Goal: Information Seeking & Learning: Learn about a topic

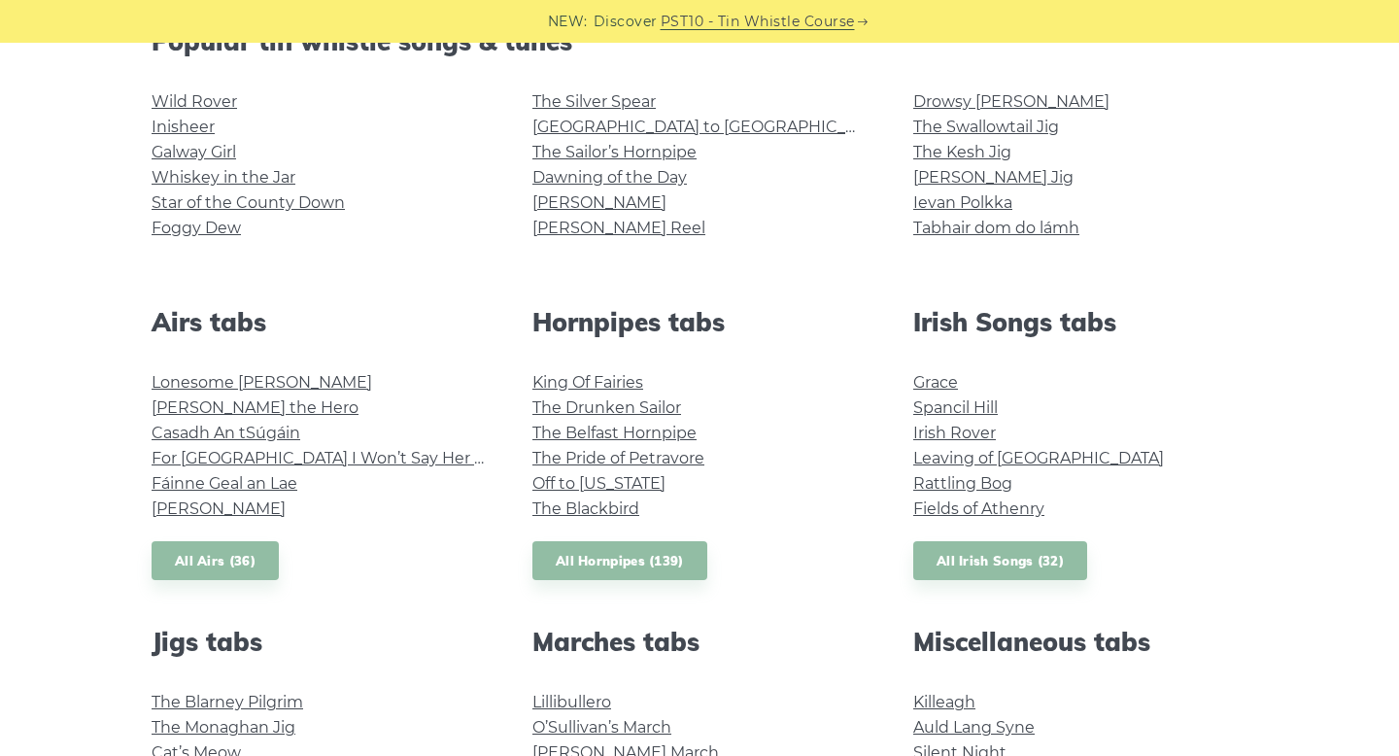
scroll to position [551, 0]
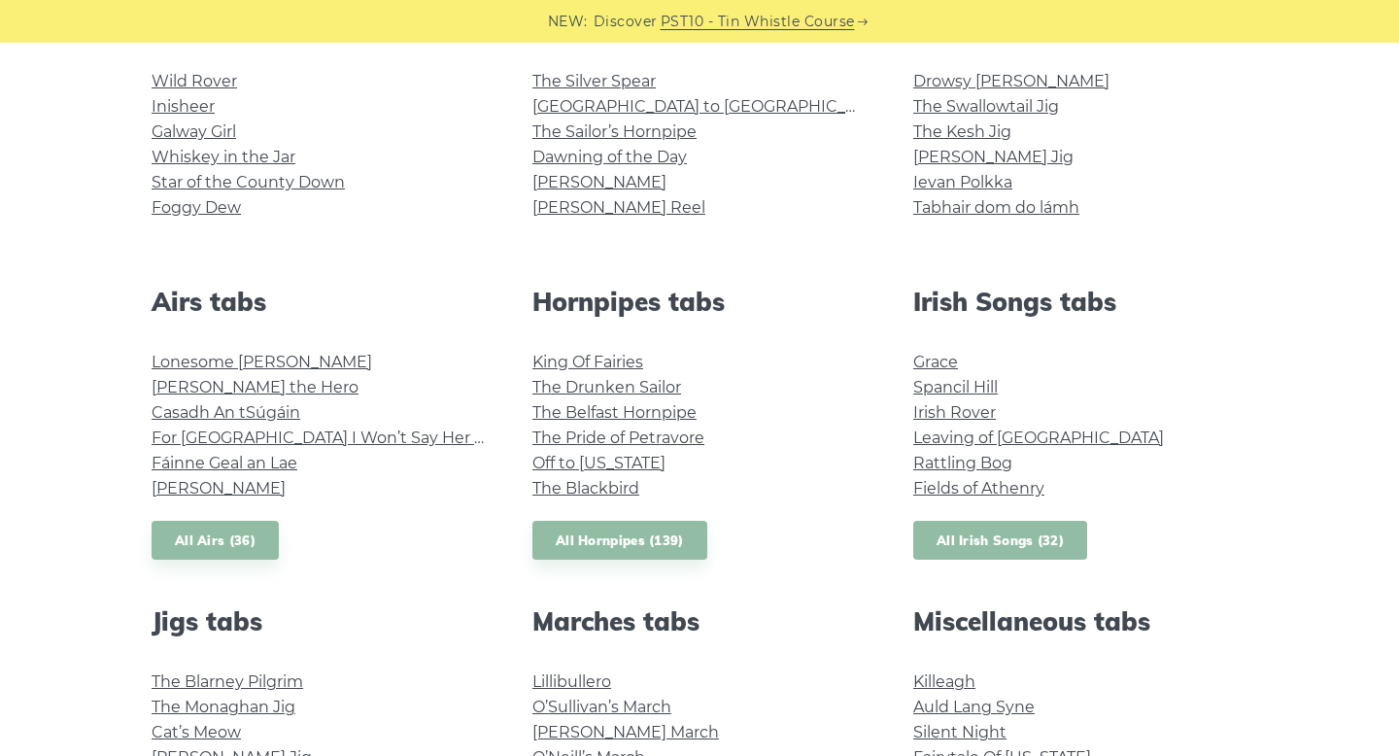
click at [979, 537] on link "All Irish Songs (32)" at bounding box center [1000, 541] width 174 height 40
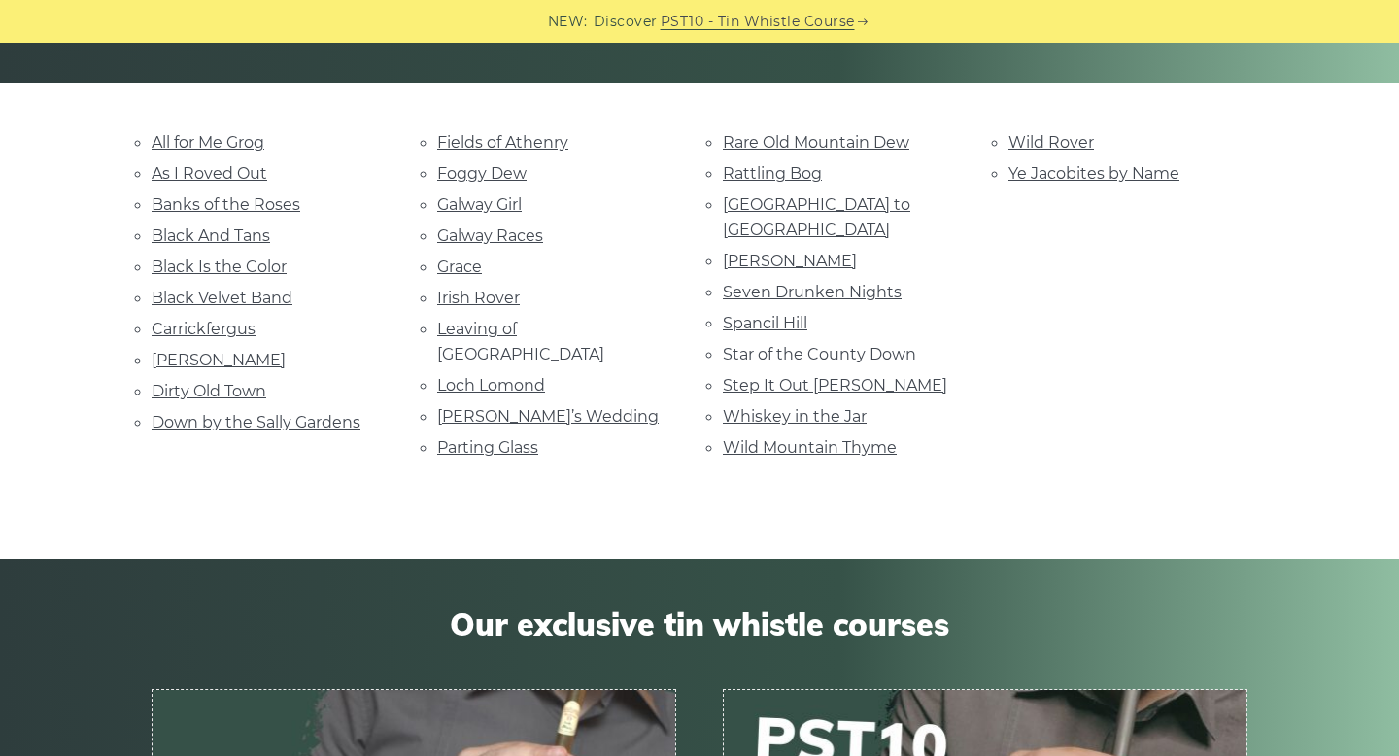
scroll to position [431, 0]
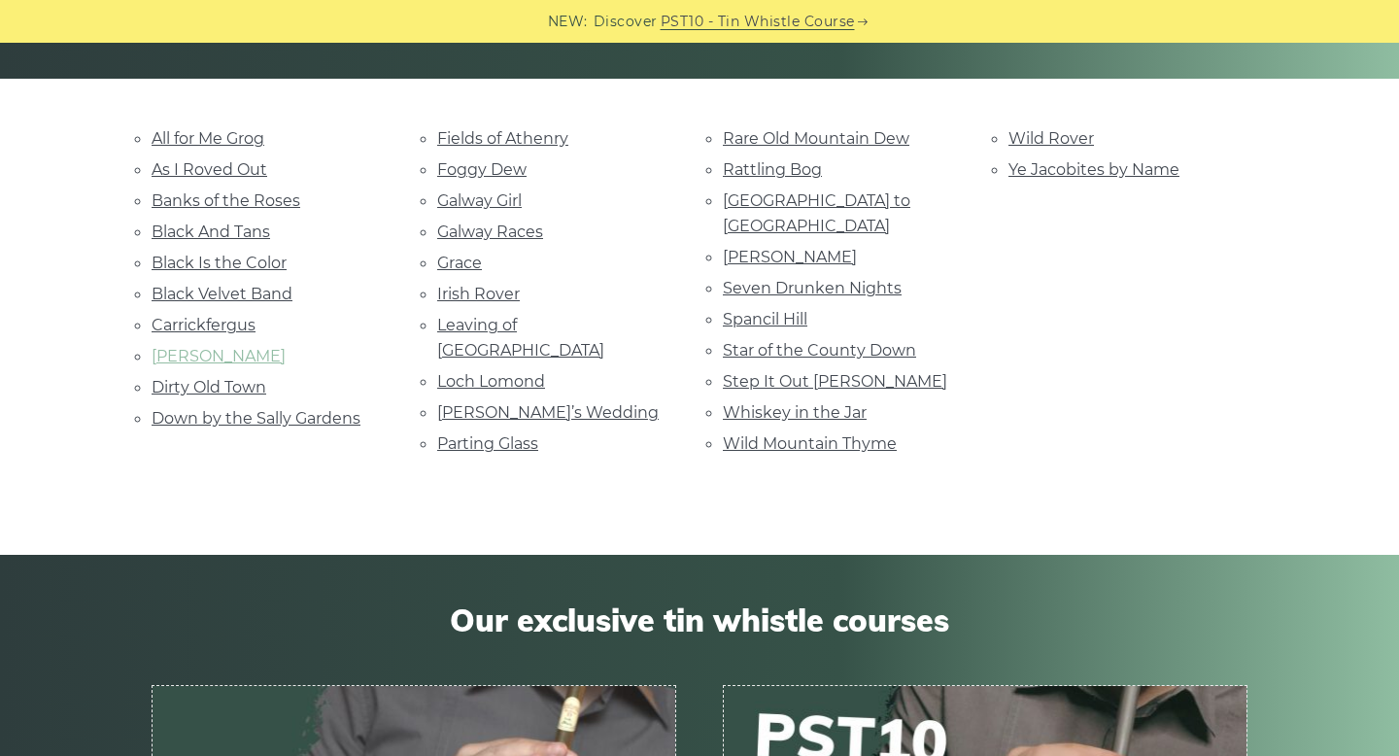
click at [219, 347] on link "Danny Boy" at bounding box center [219, 356] width 134 height 18
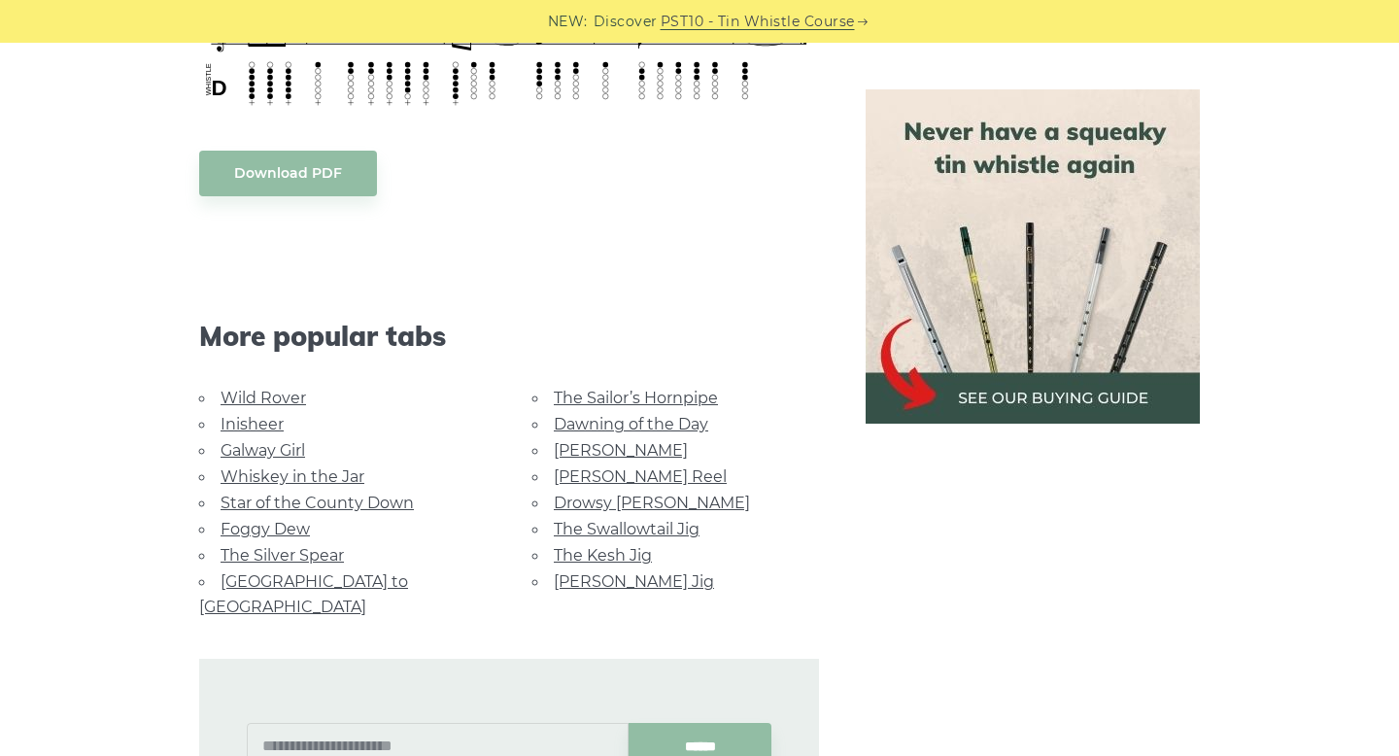
scroll to position [1045, 0]
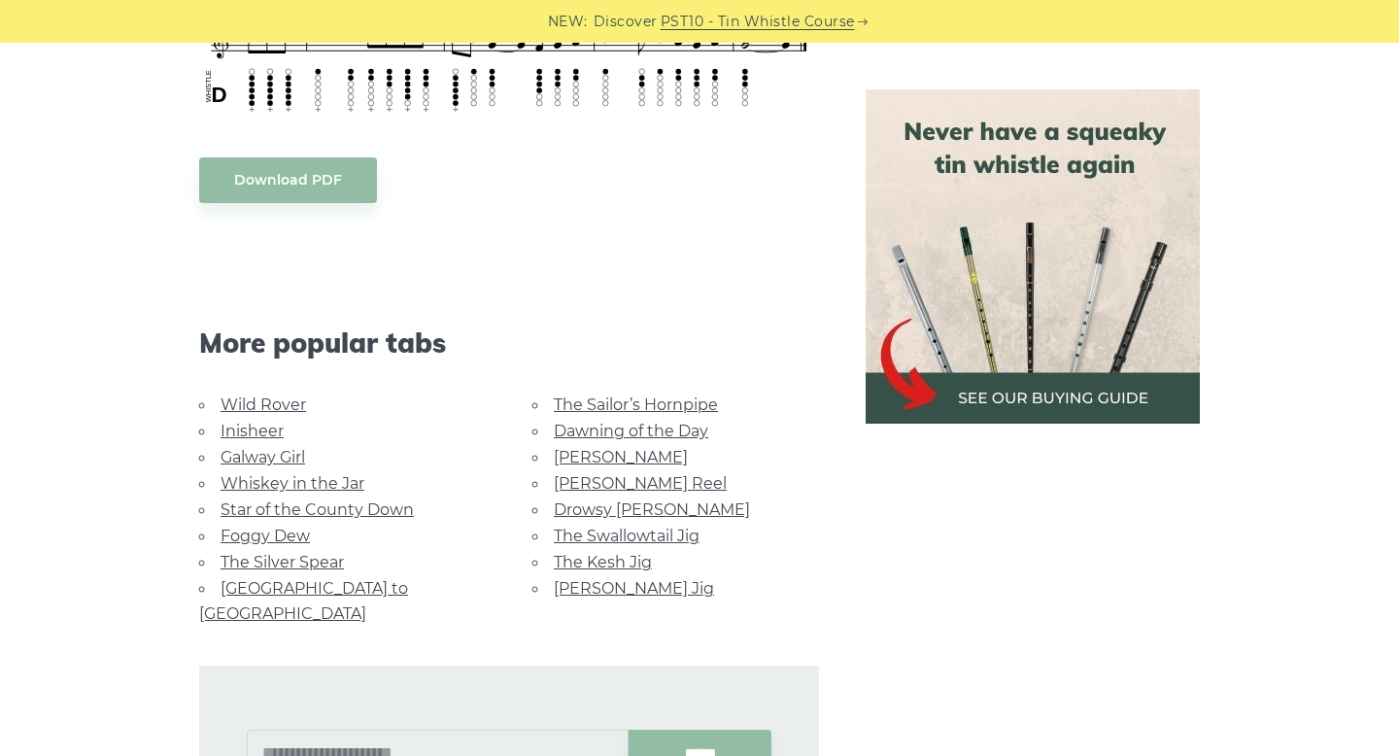
click at [676, 395] on link "The Sailor’s Hornpipe" at bounding box center [636, 404] width 164 height 18
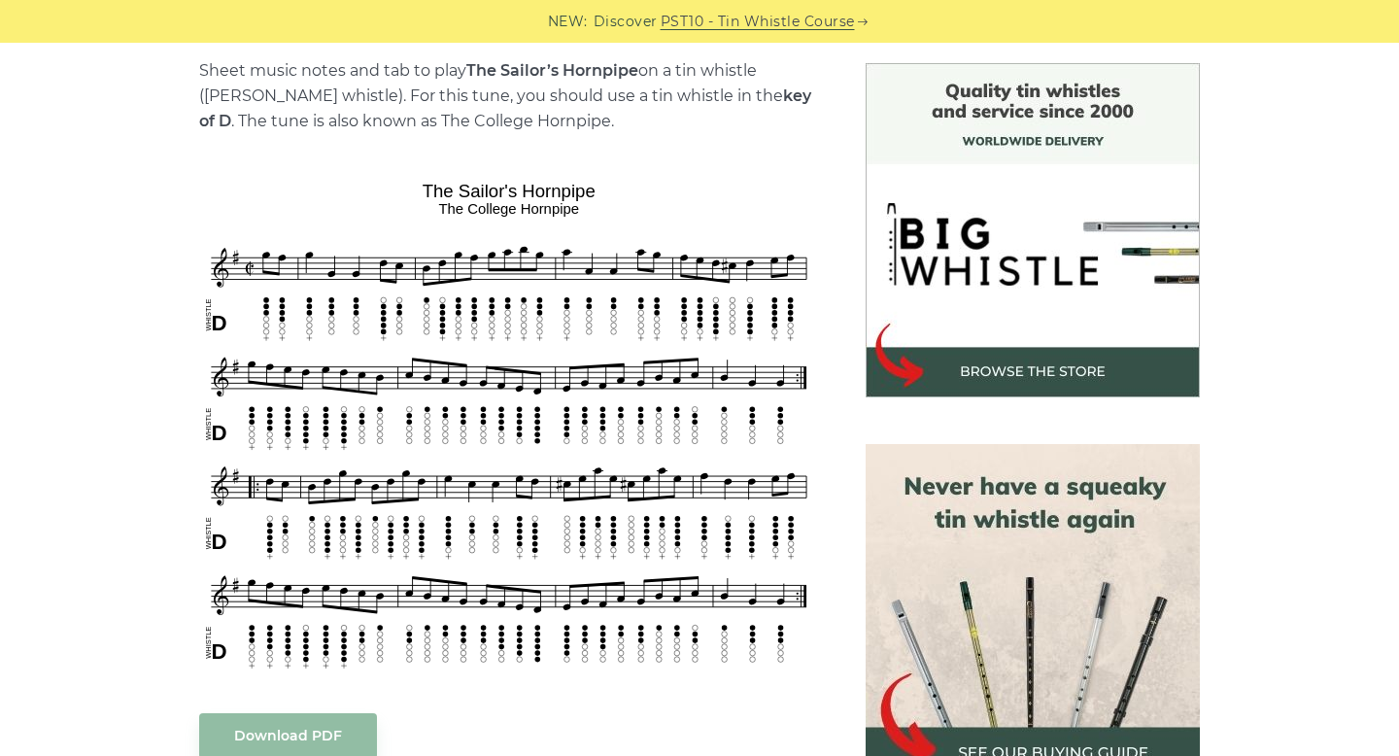
scroll to position [495, 0]
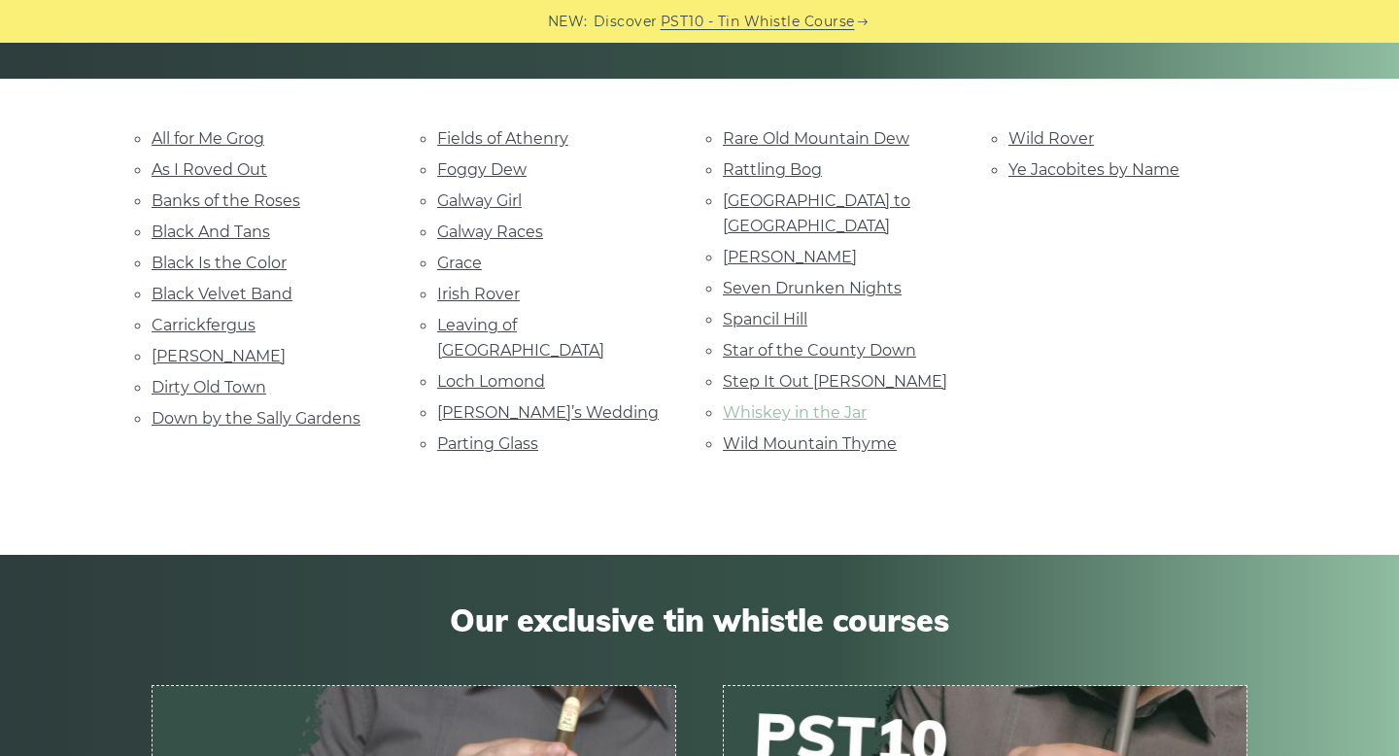
click at [815, 403] on link "Whiskey in the Jar" at bounding box center [795, 412] width 144 height 18
click at [238, 380] on link "Dirty Old Town" at bounding box center [209, 387] width 115 height 18
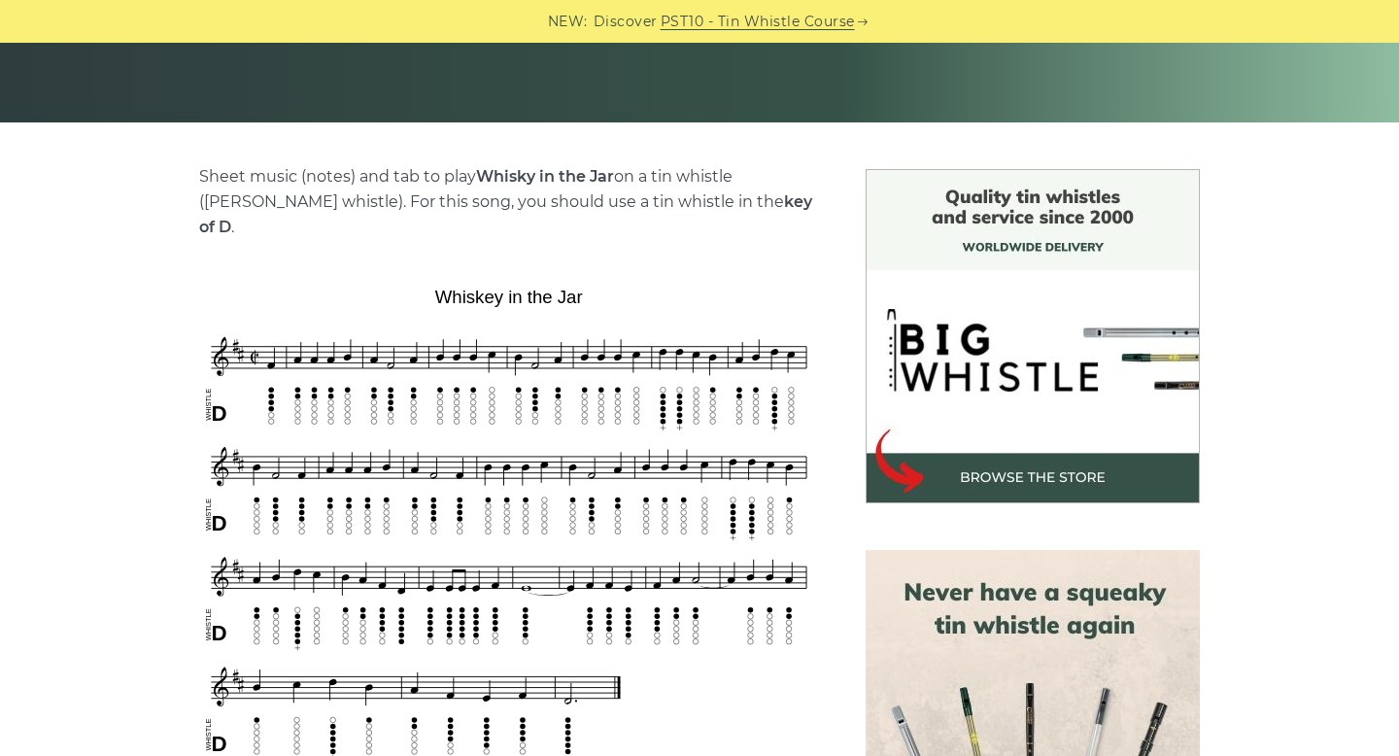
scroll to position [390, 0]
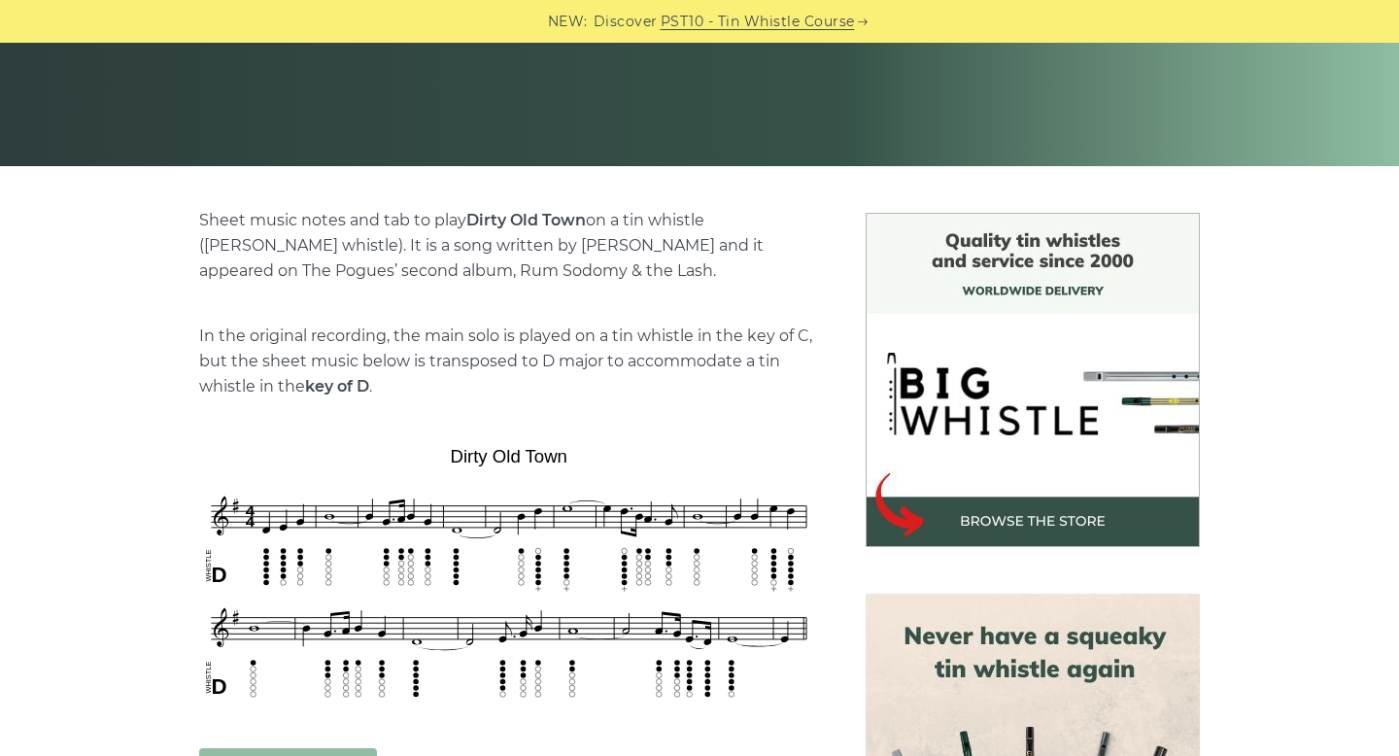
scroll to position [532, 0]
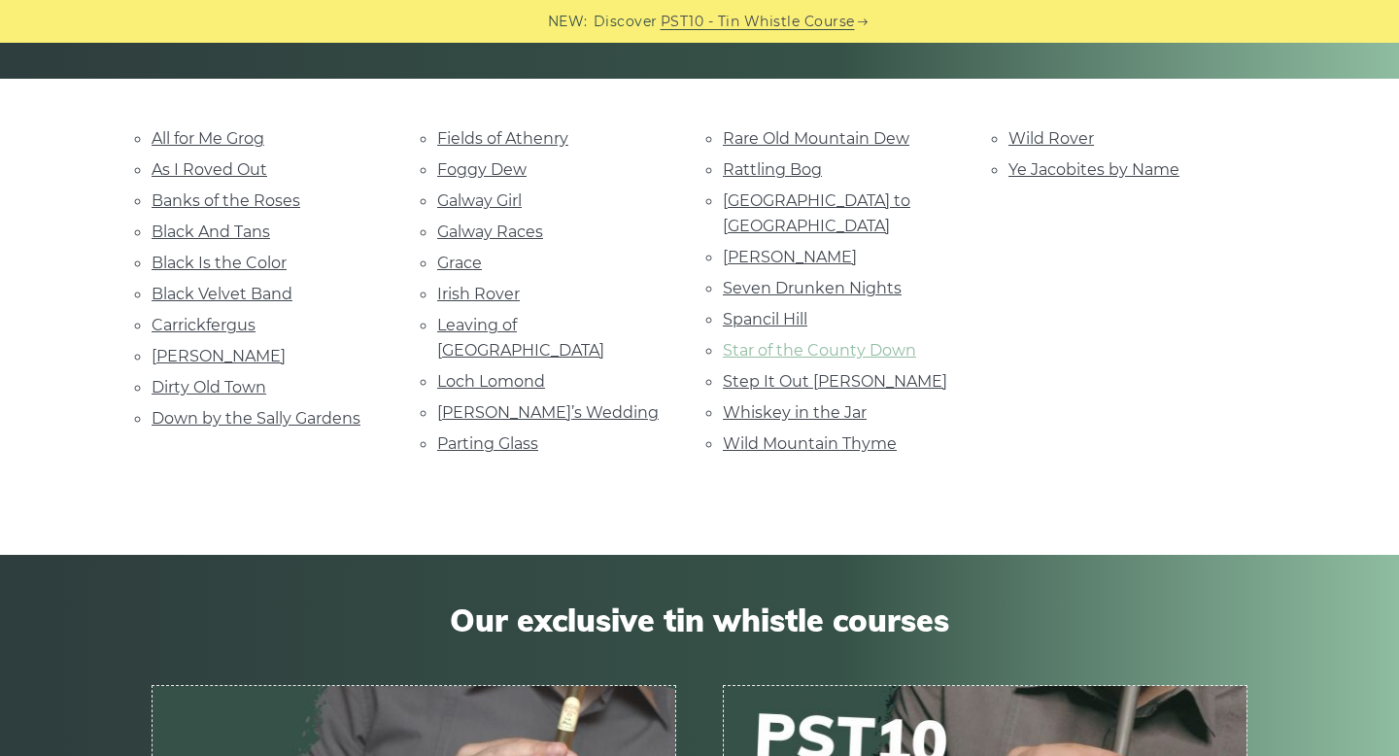
click at [837, 341] on link "Star of the County Down" at bounding box center [819, 350] width 193 height 18
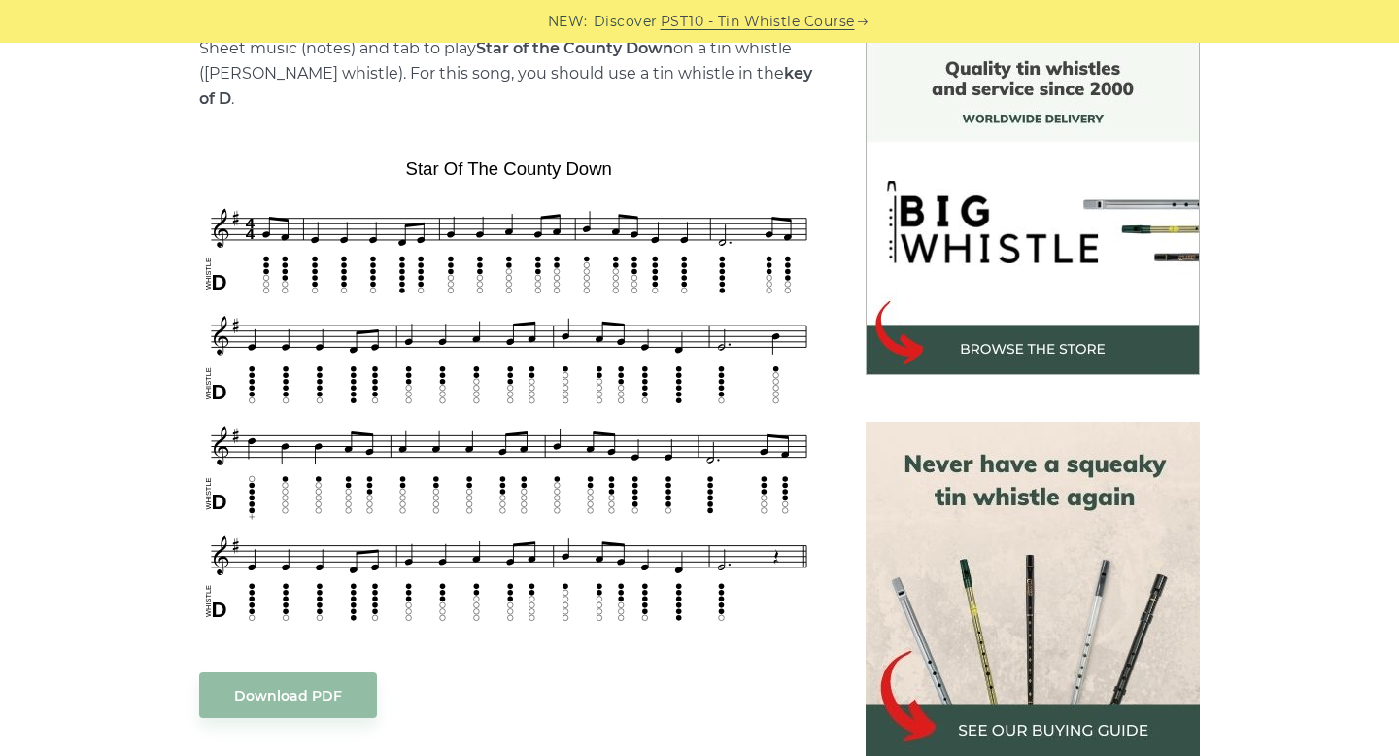
scroll to position [522, 0]
